Goal: Browse casually: Explore the website without a specific task or goal

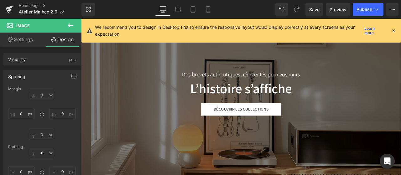
scroll to position [84, 0]
click at [392, 31] on icon at bounding box center [393, 31] width 6 height 6
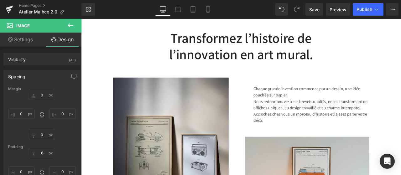
scroll to position [275, 0]
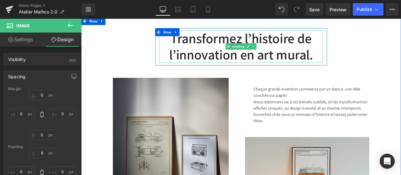
click at [356, 63] on h2 "Transformez l’histoire de l’innovation en art mural." at bounding box center [270, 52] width 194 height 38
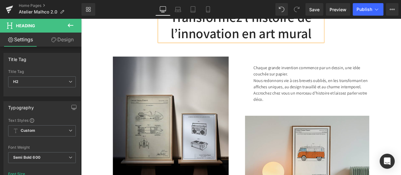
scroll to position [321, 0]
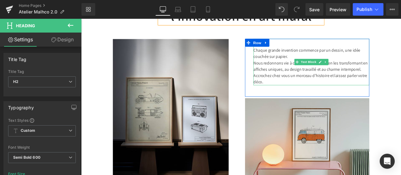
click at [319, 61] on p "Chaque grande invention commence par un dessin, une idée couchée sur papier." at bounding box center [353, 60] width 137 height 15
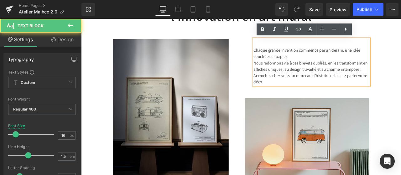
click at [370, 72] on p "Nous redonnons vie à ces brevets oubliés, en les transformant en affiches uniqu…" at bounding box center [353, 75] width 137 height 15
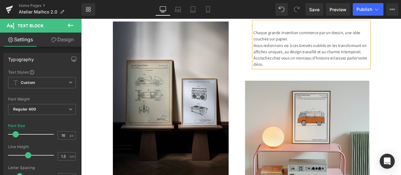
scroll to position [342, 0]
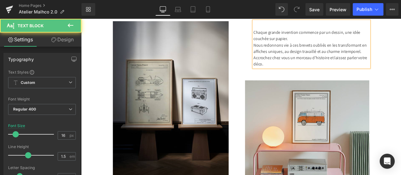
click at [324, 65] on p "Accrochez chez vous un morceau d’histoire et laissez parler votre déco." at bounding box center [353, 68] width 137 height 15
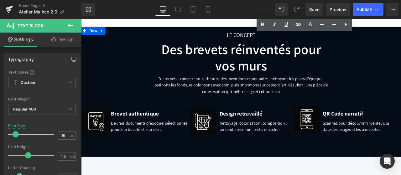
scroll to position [551, 0]
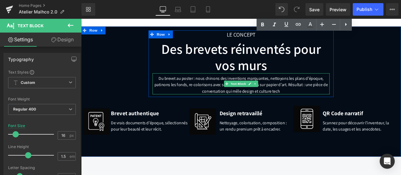
click at [324, 95] on div "Du brevet au poster : nous chinons des inventions marquantes, nettoyons les pla…" at bounding box center [271, 95] width 210 height 25
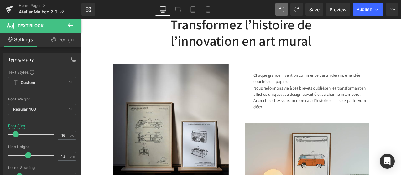
scroll to position [304, 0]
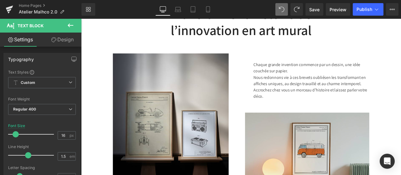
click at [366, 89] on div "Chaque grande invention commence par un dessin, une idée couchée sur papier. No…" at bounding box center [353, 86] width 137 height 55
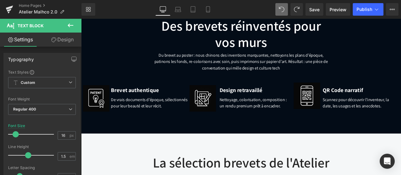
scroll to position [579, 0]
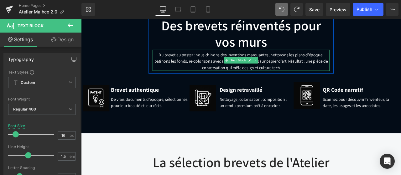
click at [310, 76] on div "Du brevet au poster : nous chinons des inventions marquantes, nettoyons les pla…" at bounding box center [271, 67] width 210 height 25
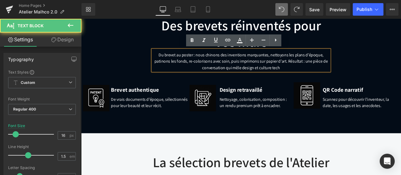
click at [324, 69] on div "Du brevet au poster : nous chinons des inventions marquantes, nettoyons les pla…" at bounding box center [271, 67] width 210 height 25
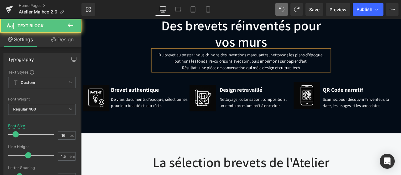
click at [337, 76] on div "Résultat : une pièce de conversation qui mêle design et culture tech" at bounding box center [271, 77] width 210 height 8
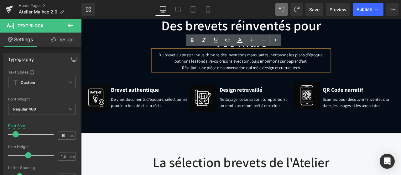
click at [337, 76] on div "Résultat : une pièce de conversation qui mêle design et culture tech" at bounding box center [271, 77] width 210 height 8
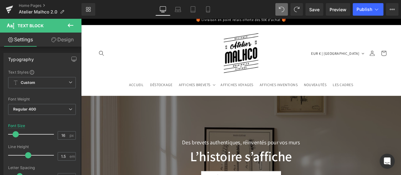
scroll to position [4, 0]
